Goal: Transaction & Acquisition: Purchase product/service

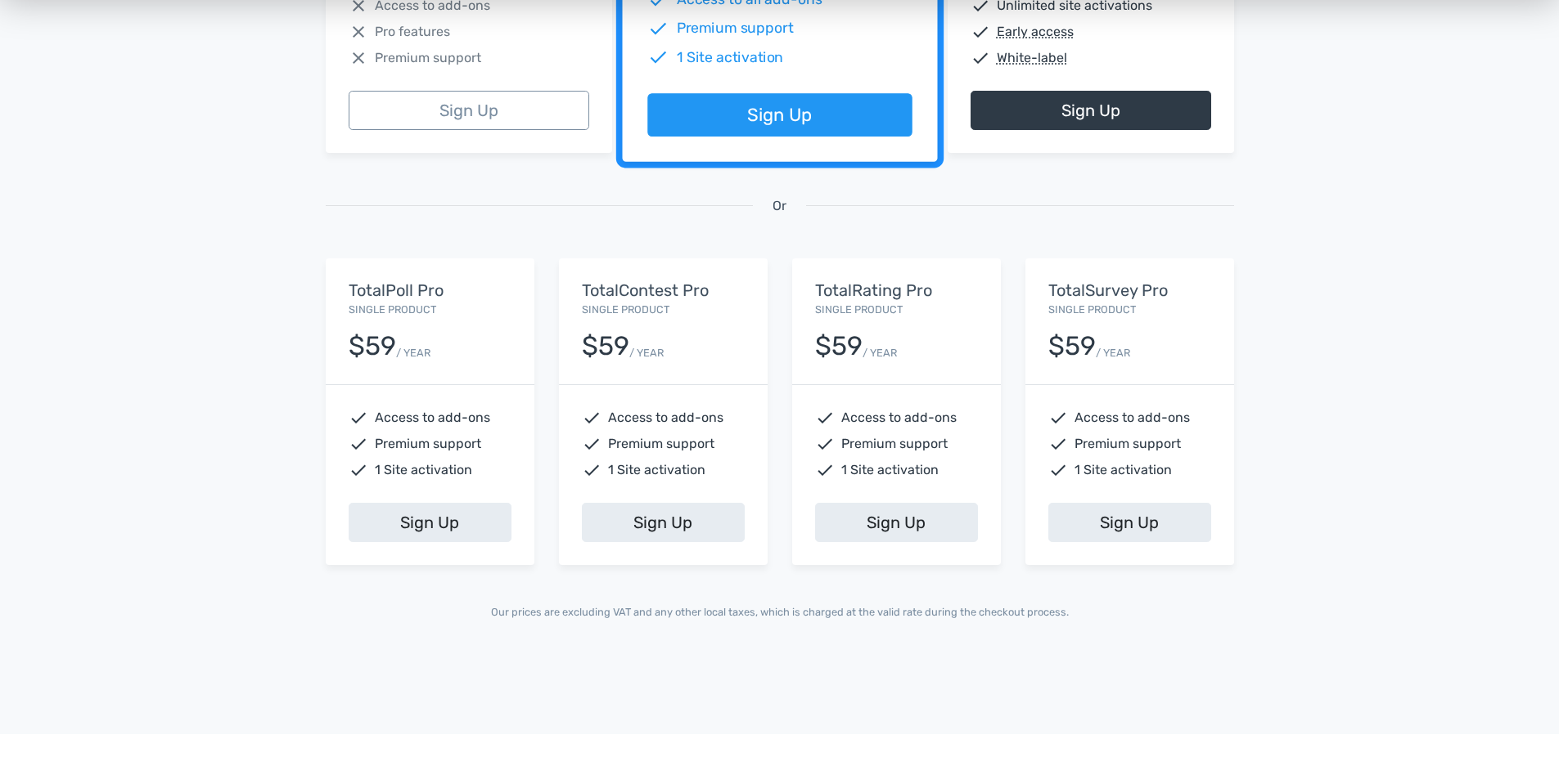
scroll to position [491, 0]
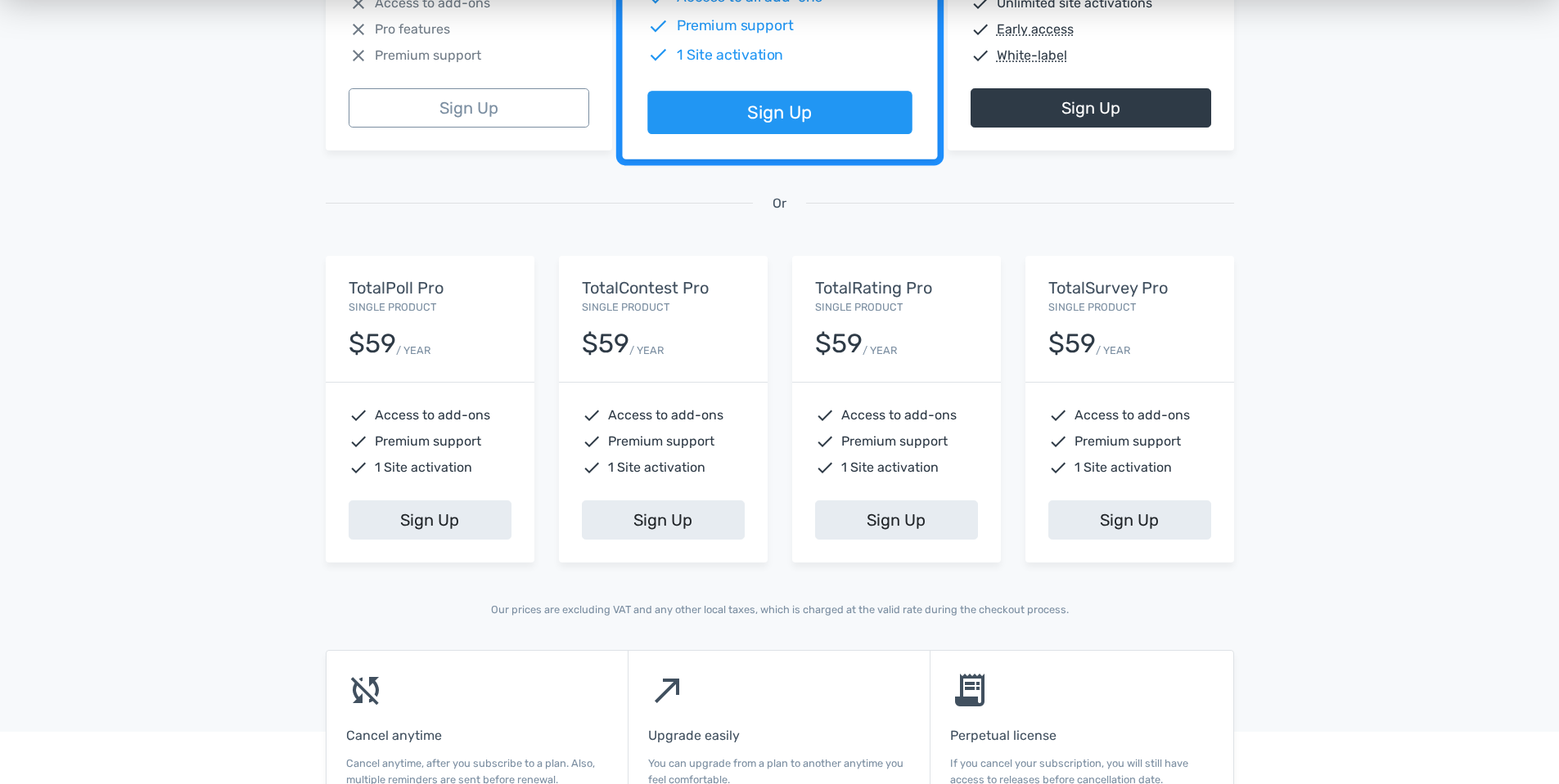
click at [413, 411] on span "Access to add-ons" at bounding box center [432, 415] width 116 height 20
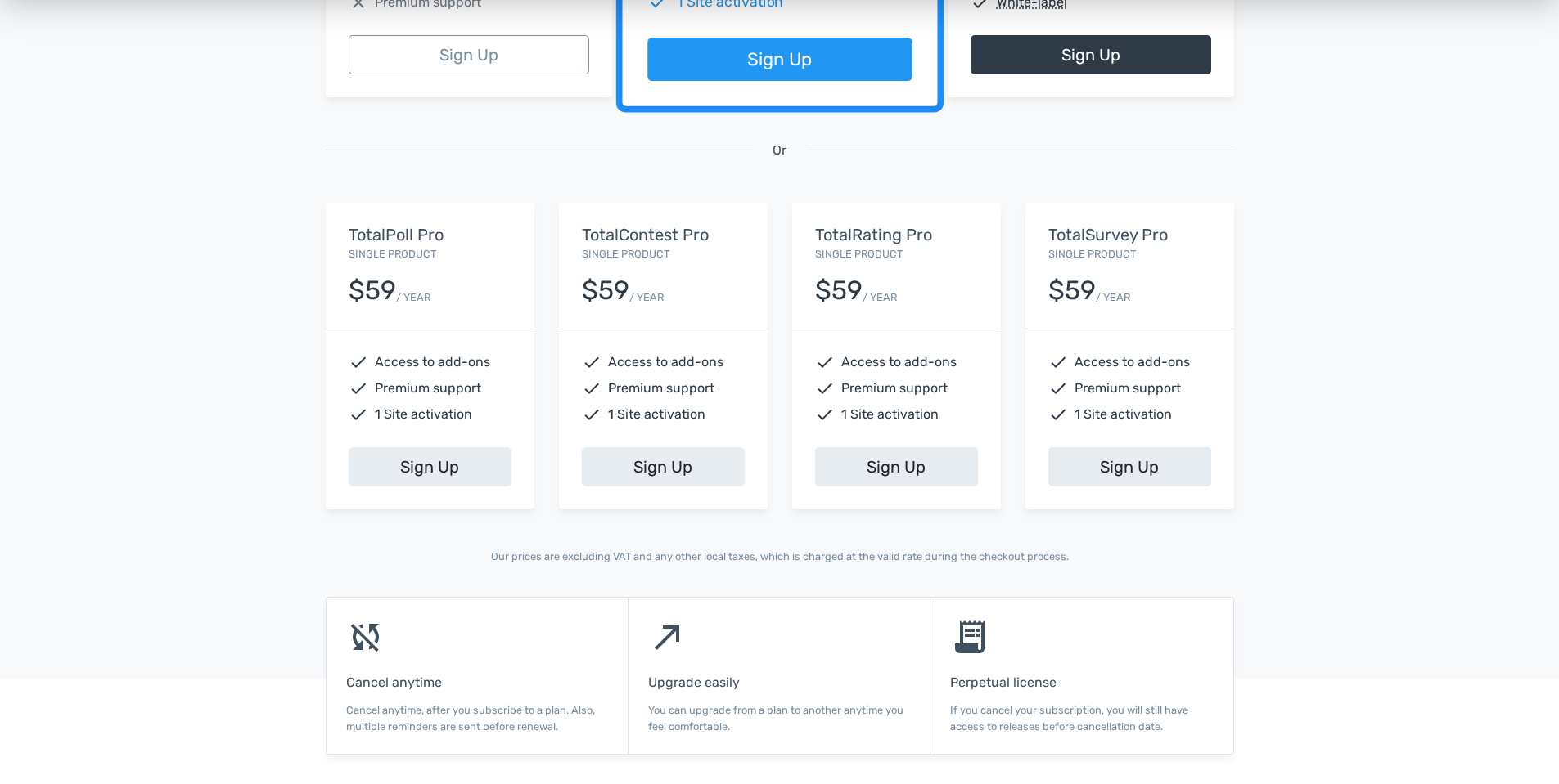
scroll to position [573, 0]
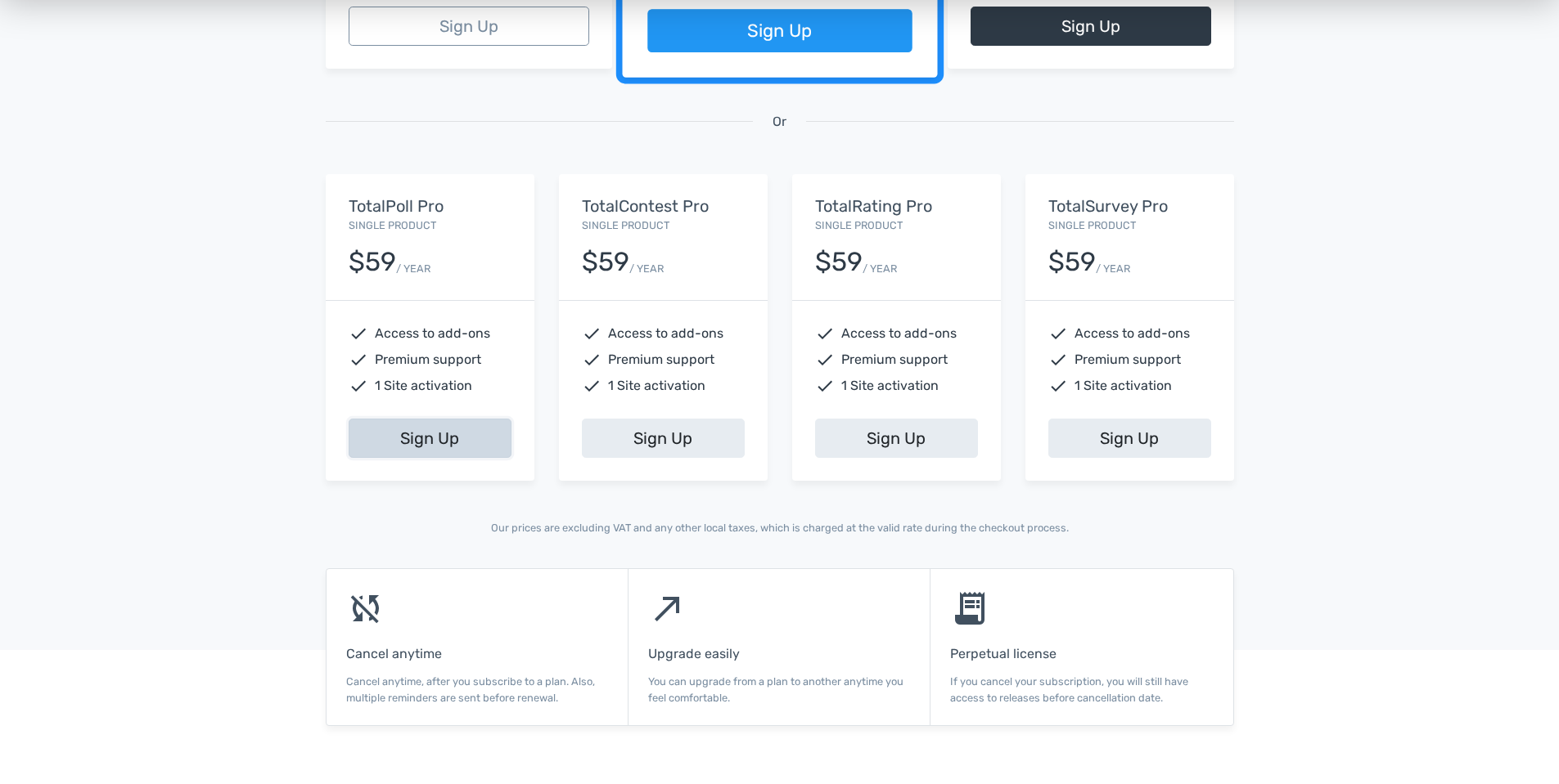
click at [456, 432] on link "Sign Up" at bounding box center [431, 438] width 163 height 39
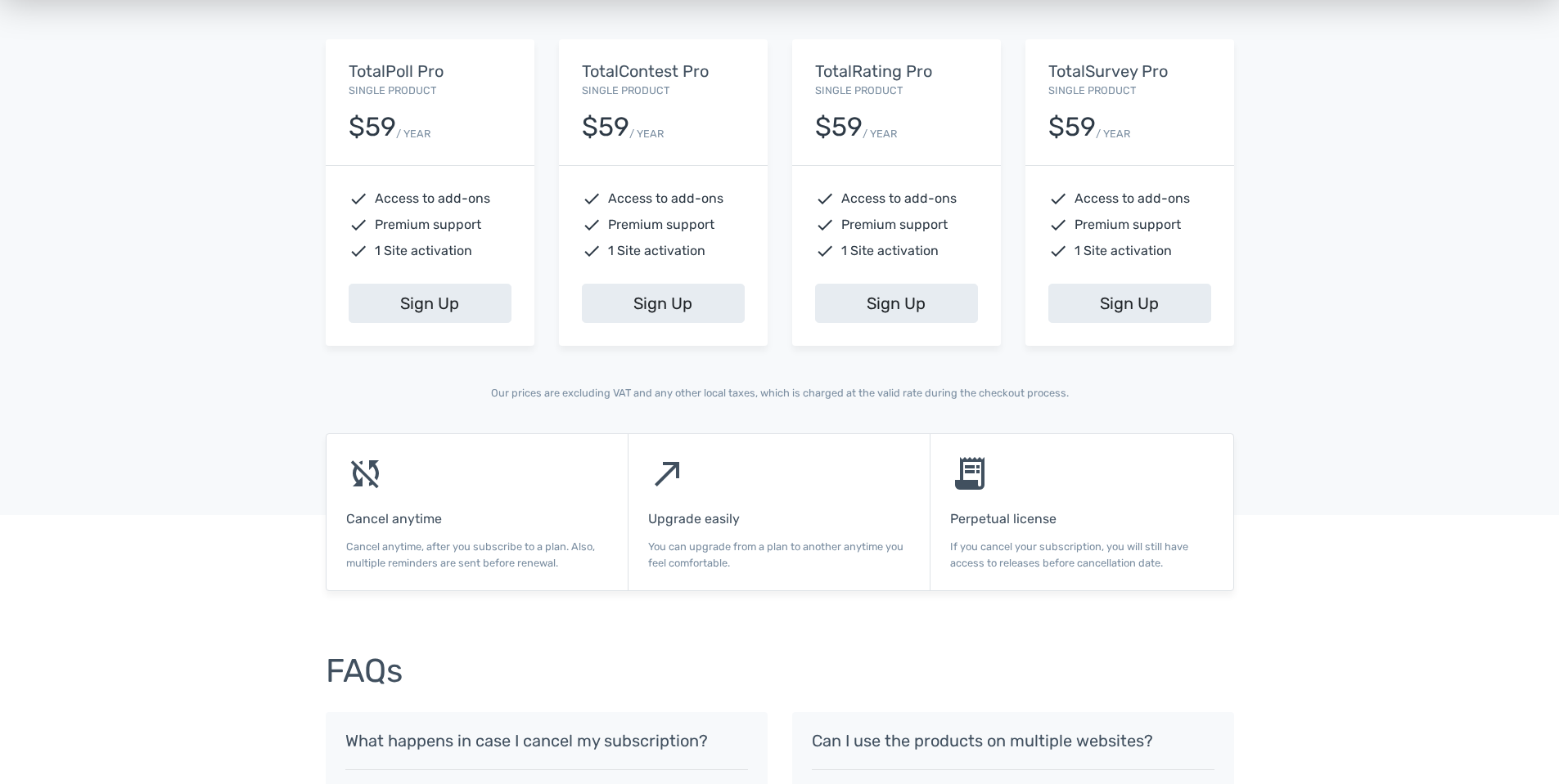
scroll to position [736, 0]
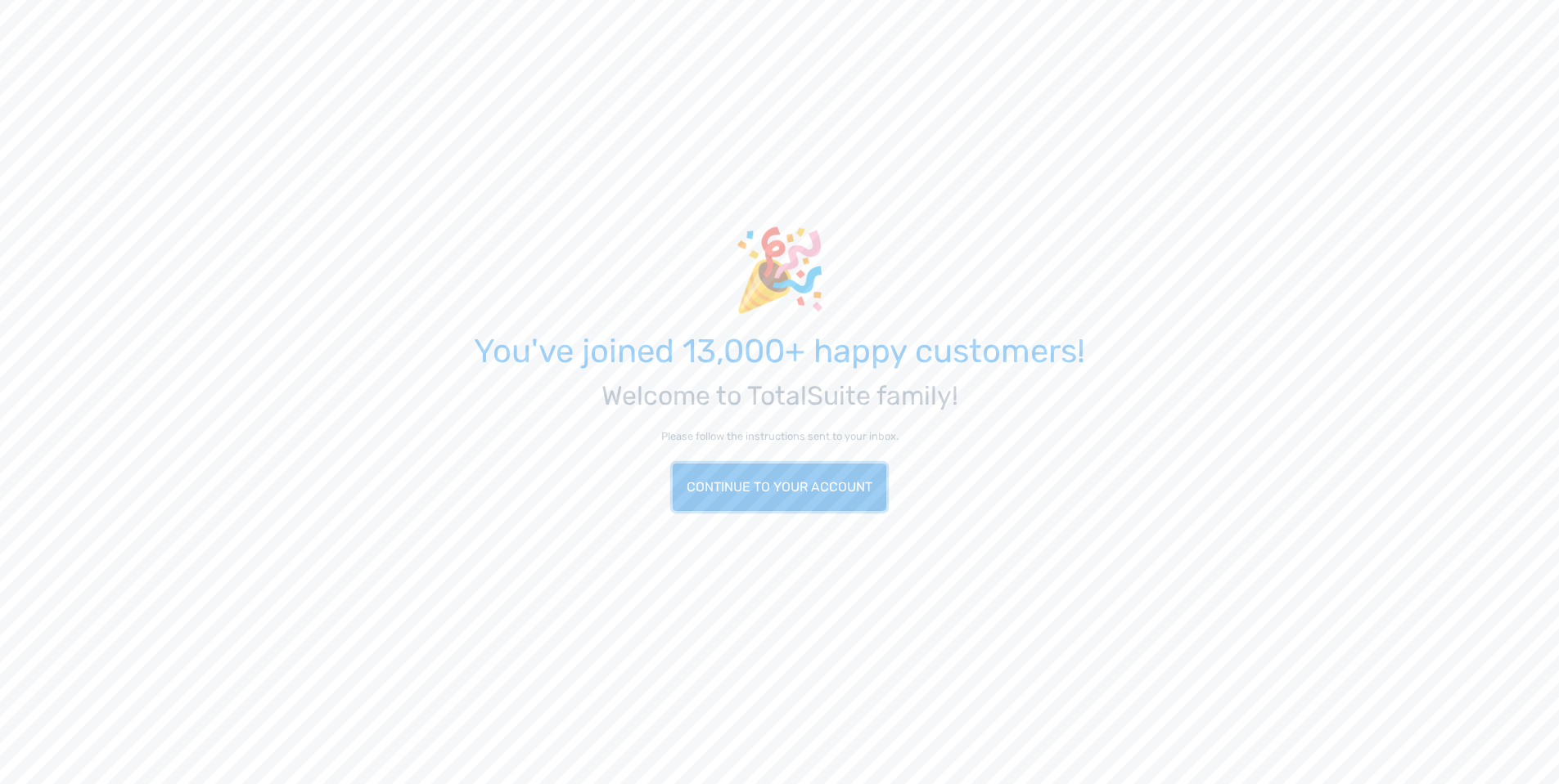
click at [840, 495] on link "Continue to your account" at bounding box center [780, 487] width 213 height 47
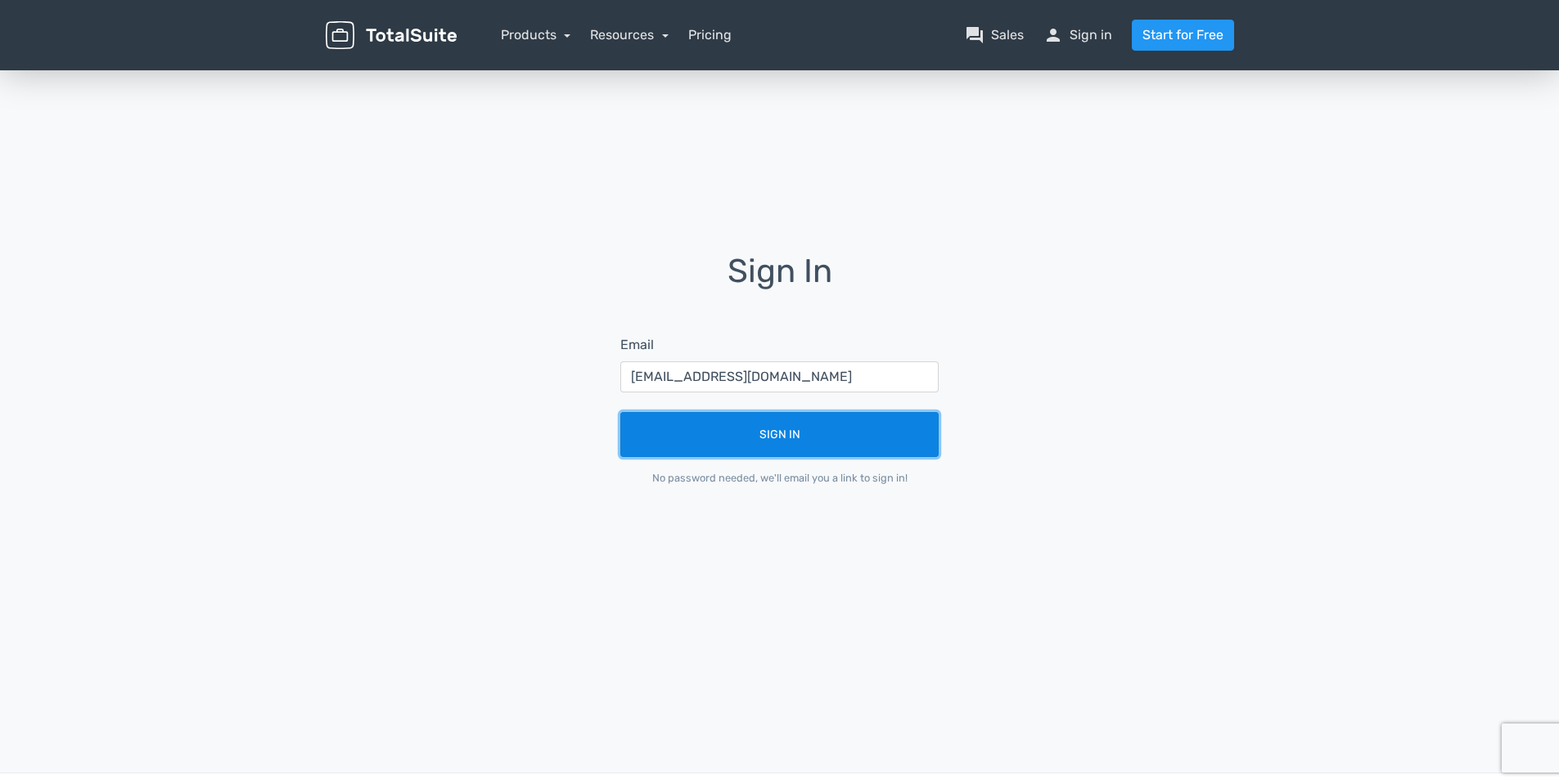
click at [795, 432] on button "Sign In" at bounding box center [780, 434] width 318 height 45
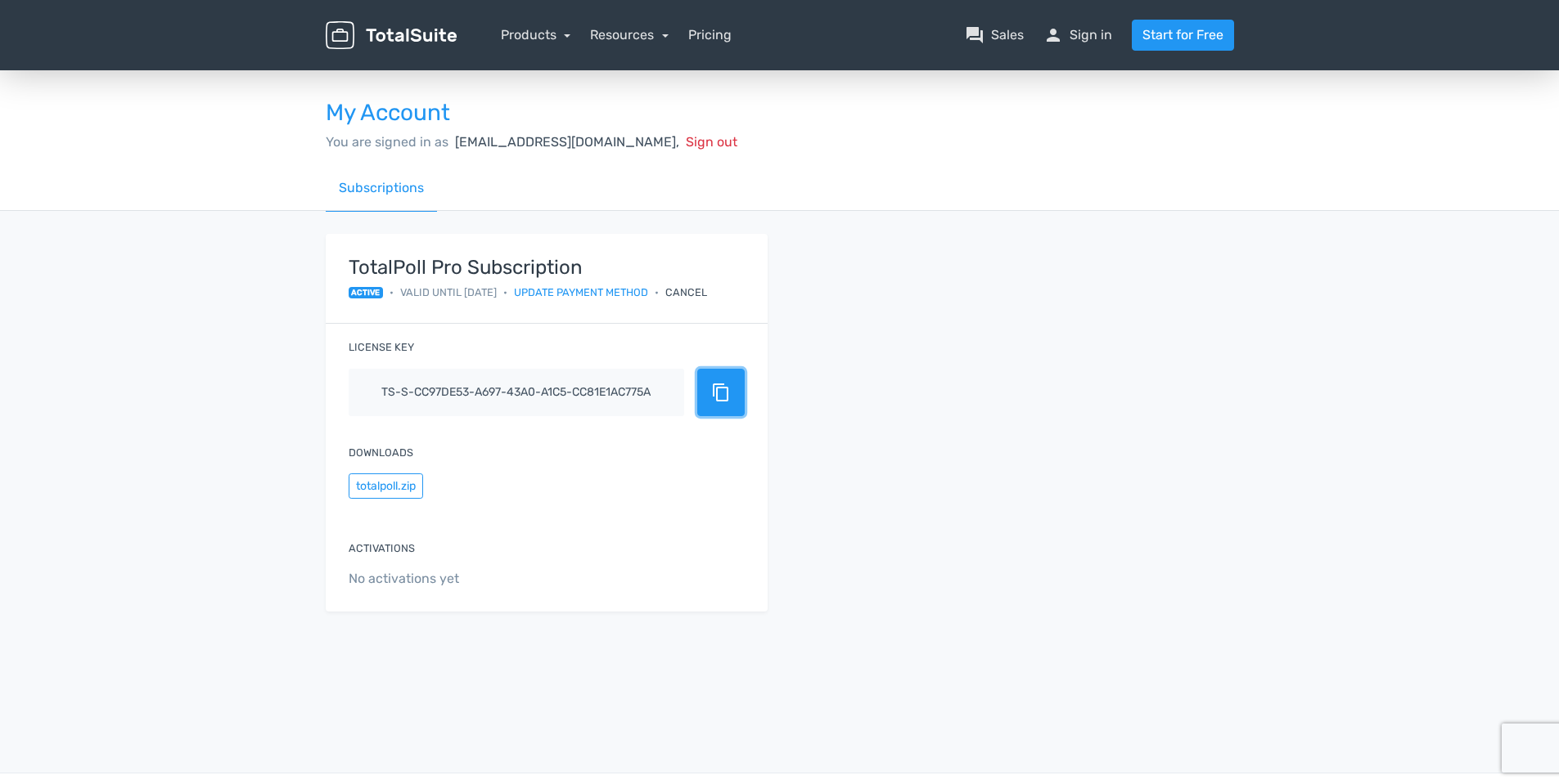
click at [730, 401] on span "content_copy" at bounding box center [721, 393] width 20 height 20
click at [398, 487] on button "totalpoll.zip" at bounding box center [386, 486] width 74 height 25
